Goal: Contribute content: Contribute content

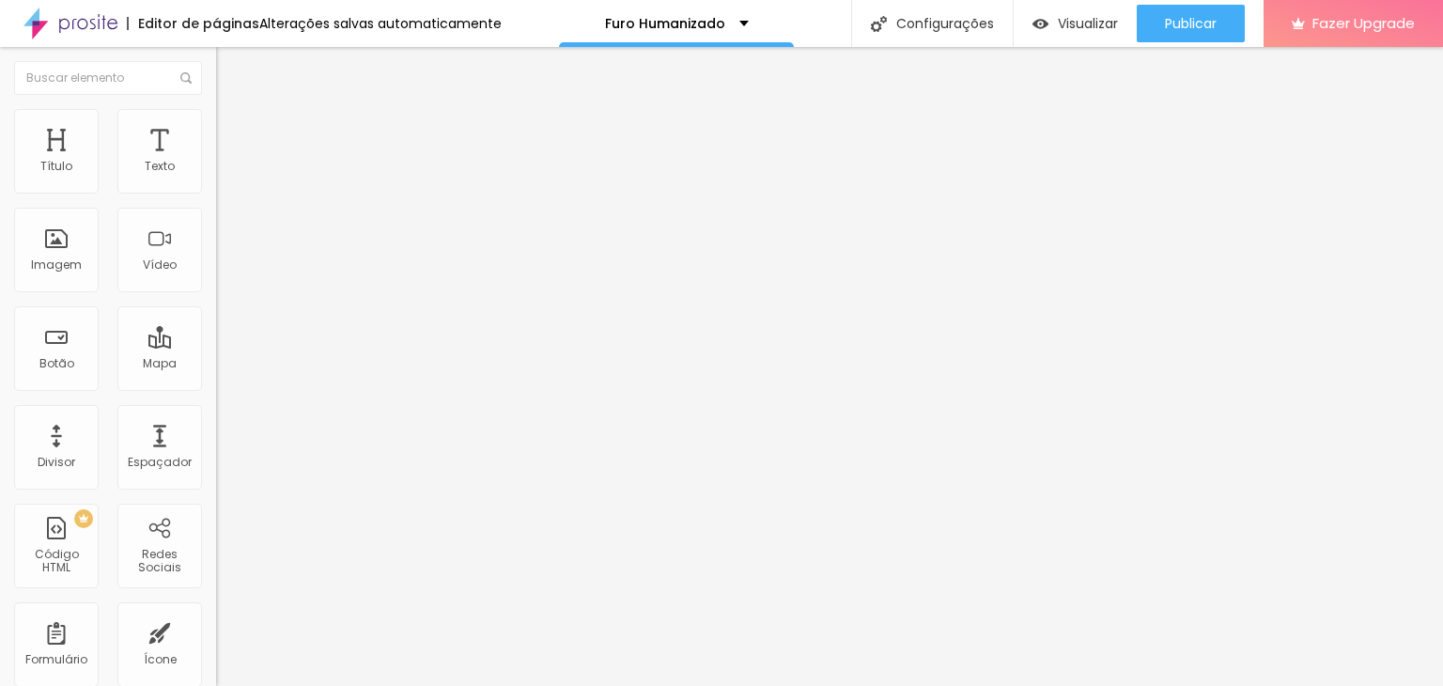
click at [216, 162] on span "Trocar imagem" at bounding box center [267, 154] width 102 height 16
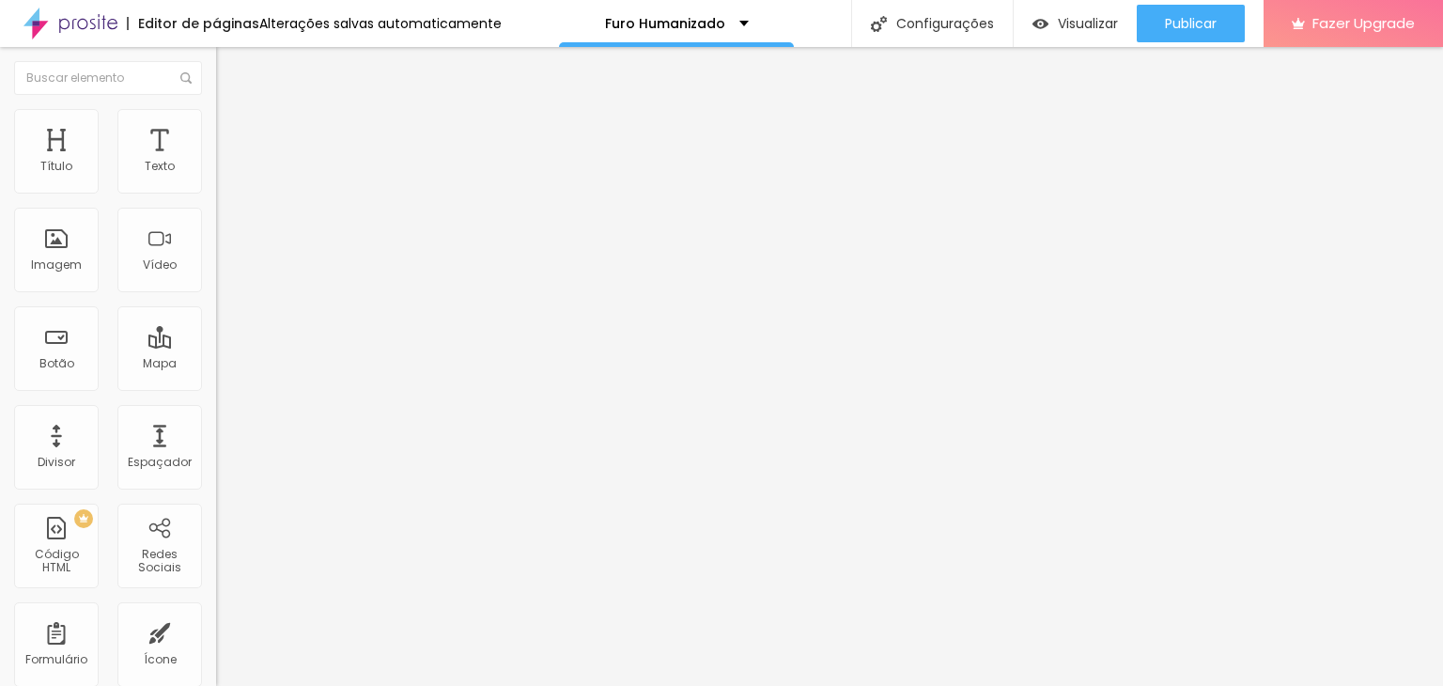
click at [216, 162] on span "Trocar imagem" at bounding box center [267, 154] width 102 height 16
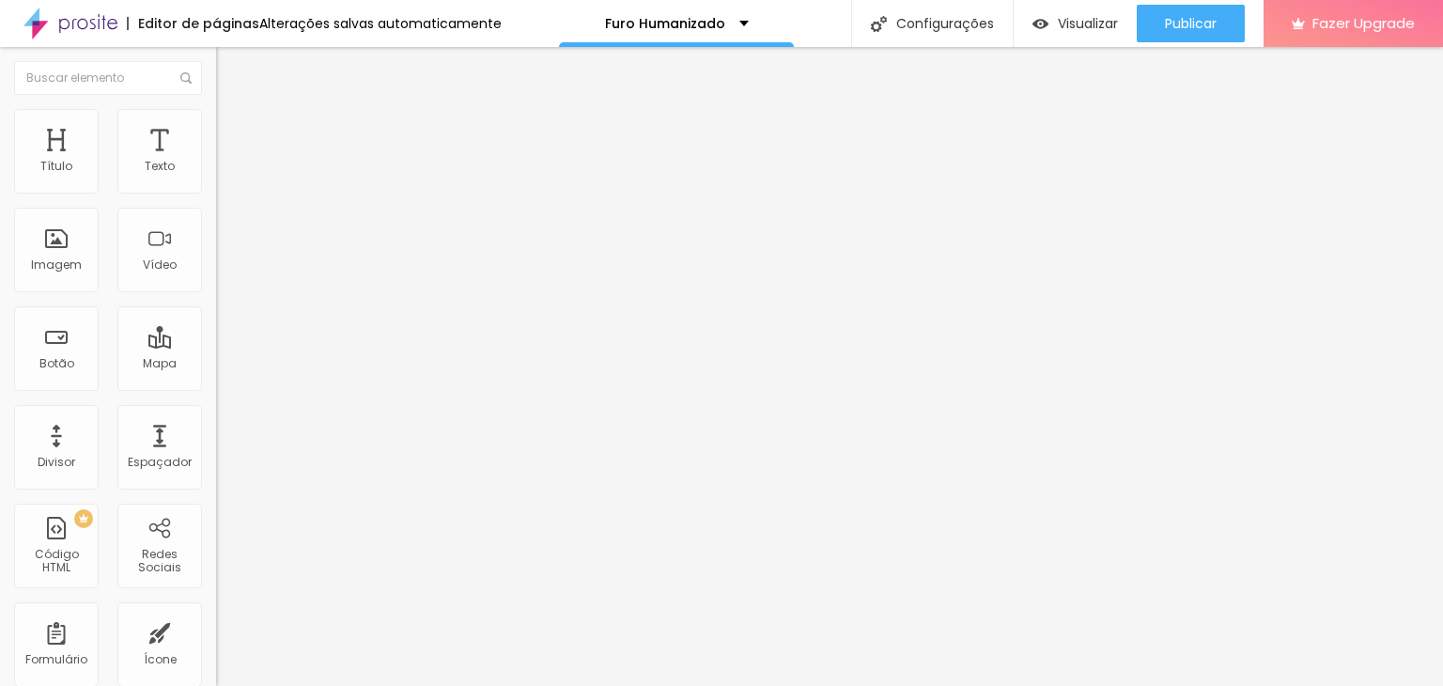
click at [216, 294] on span "1:1 Quadrado" at bounding box center [253, 286] width 74 height 16
click at [216, 346] on span "Original" at bounding box center [238, 338] width 45 height 16
click at [216, 328] on span "Quadrado" at bounding box center [246, 320] width 61 height 16
click at [216, 162] on span "Trocar imagem" at bounding box center [267, 154] width 102 height 16
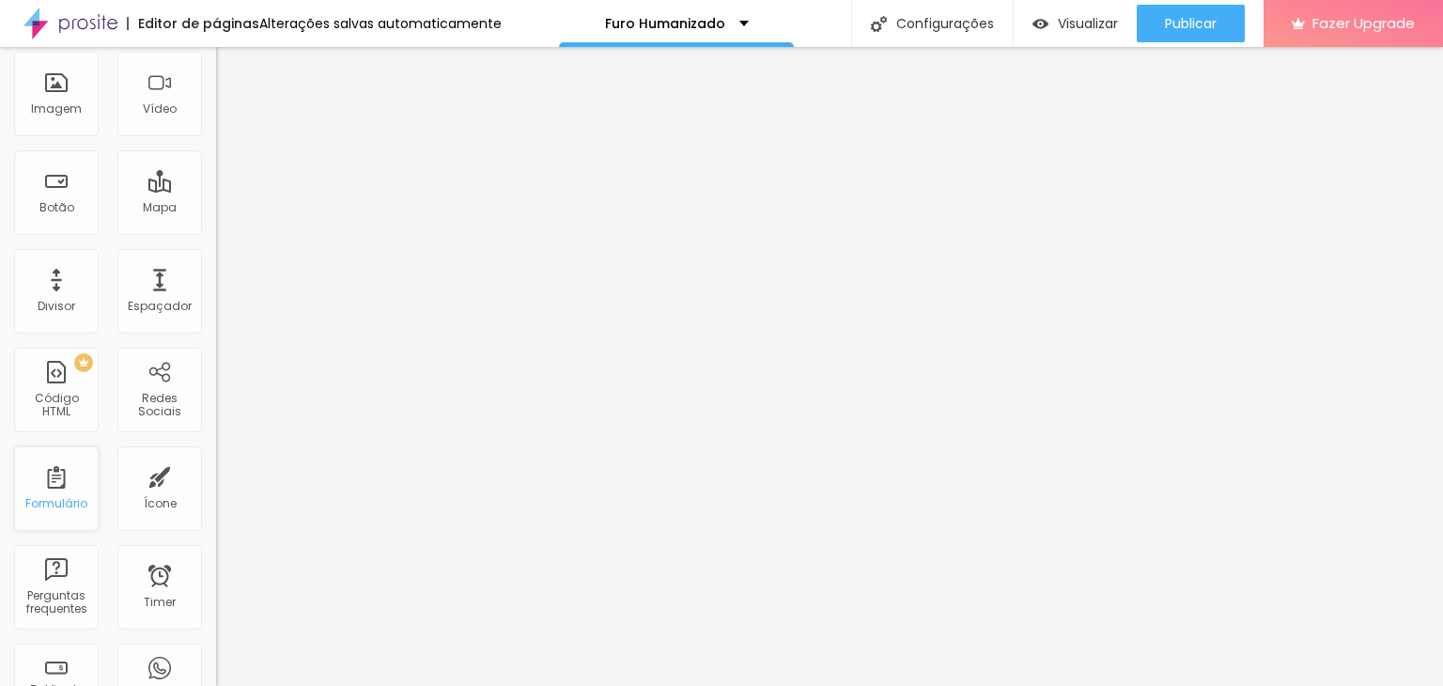
scroll to position [313, 0]
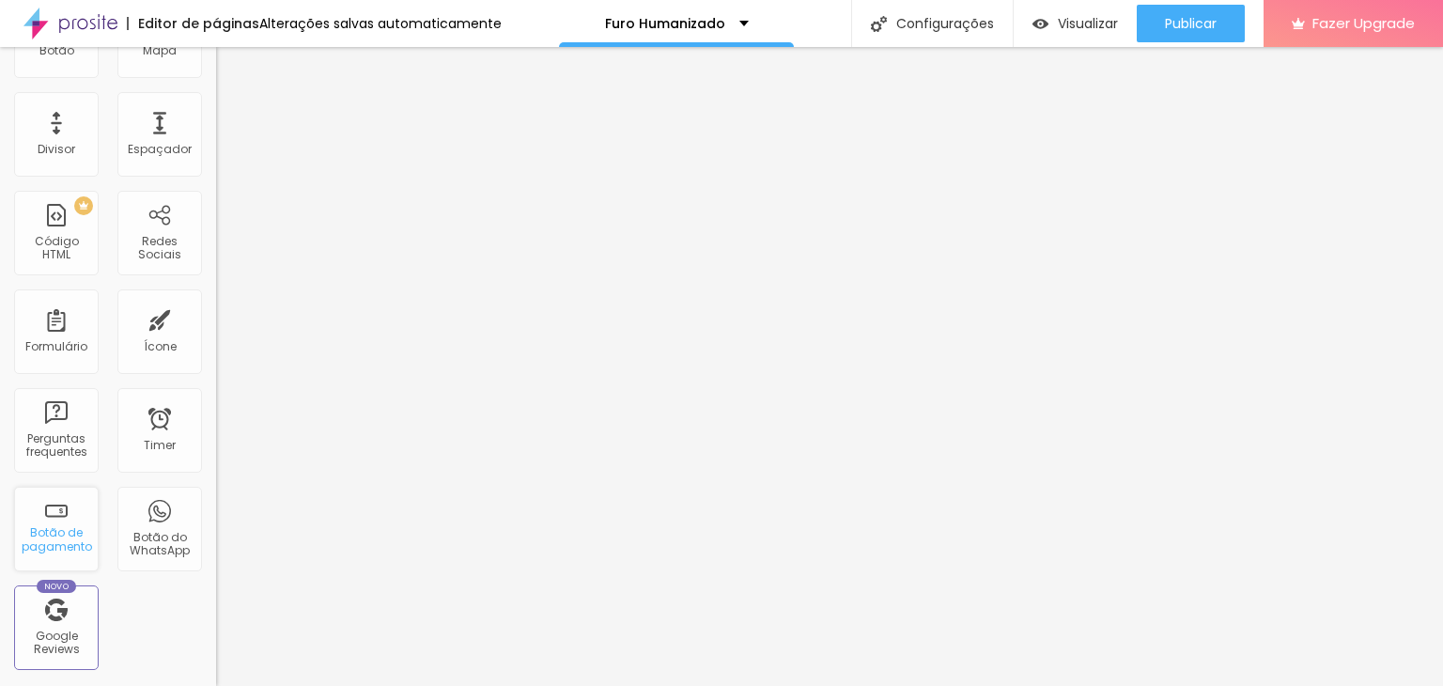
click at [44, 536] on div "Botão de pagamento" at bounding box center [56, 539] width 74 height 27
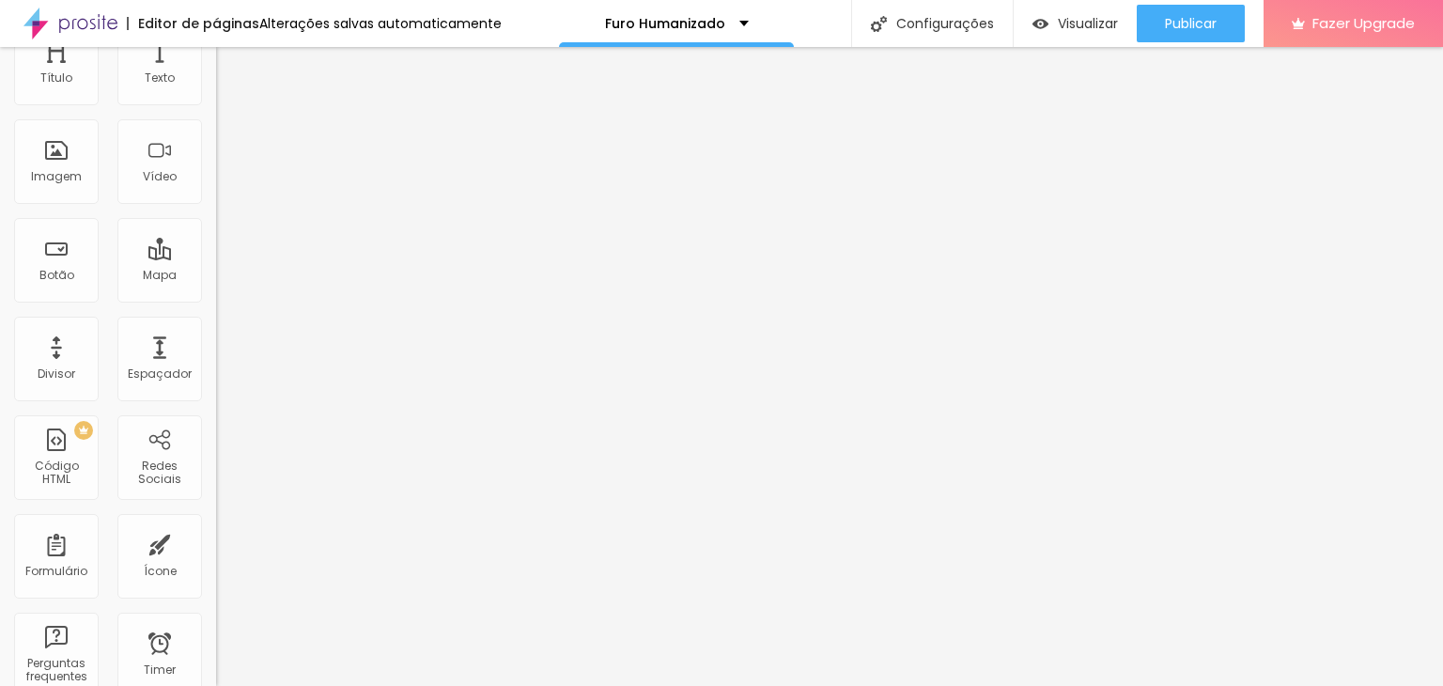
scroll to position [0, 0]
